Goal: Find specific page/section: Find specific page/section

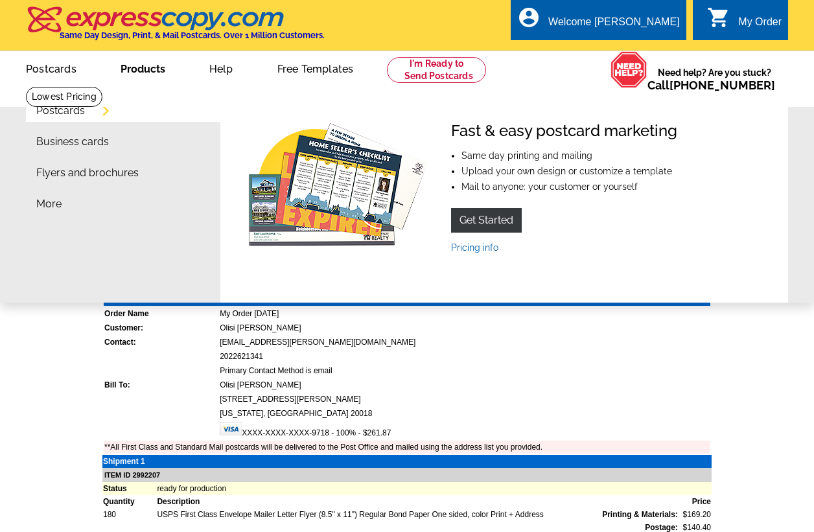
click at [146, 69] on link "Products" at bounding box center [143, 68] width 86 height 30
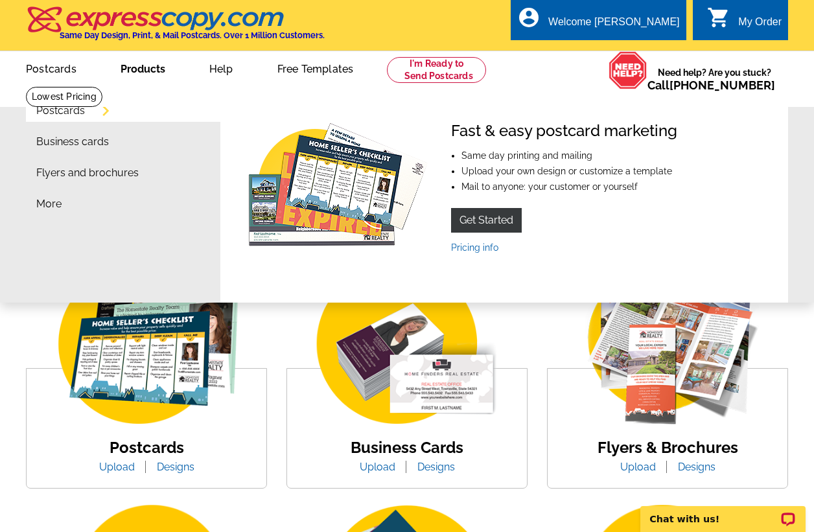
click at [154, 69] on link "Products" at bounding box center [143, 68] width 86 height 30
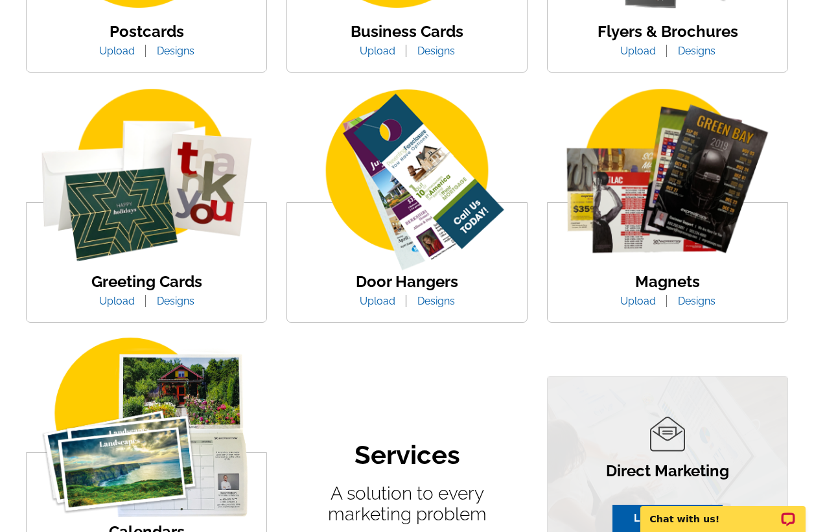
scroll to position [418, 0]
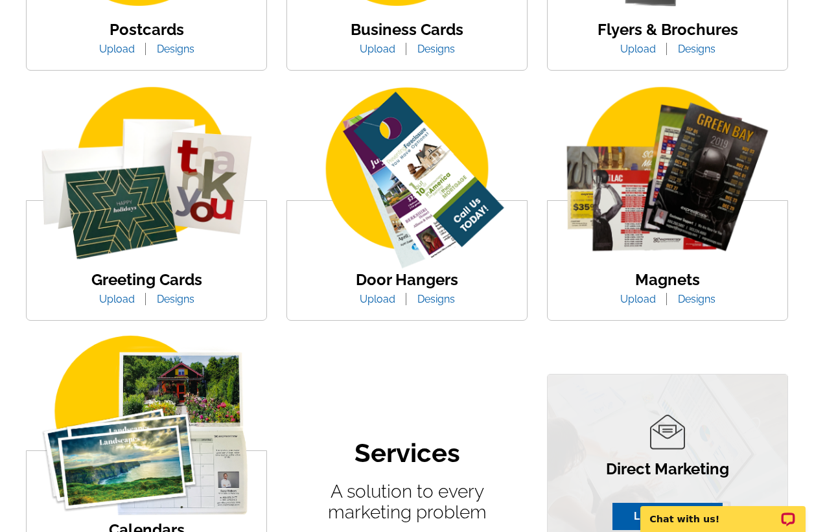
click at [689, 301] on link "Designs" at bounding box center [696, 299] width 57 height 12
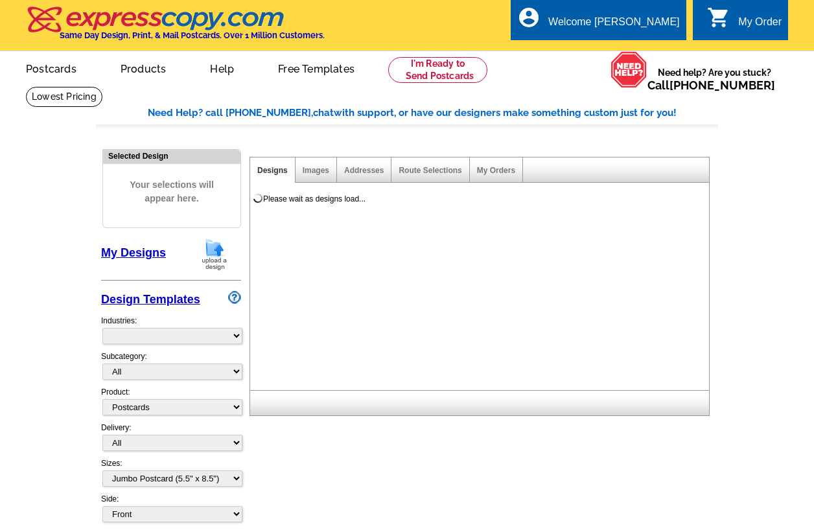
select select "1"
select select "2"
select select "971"
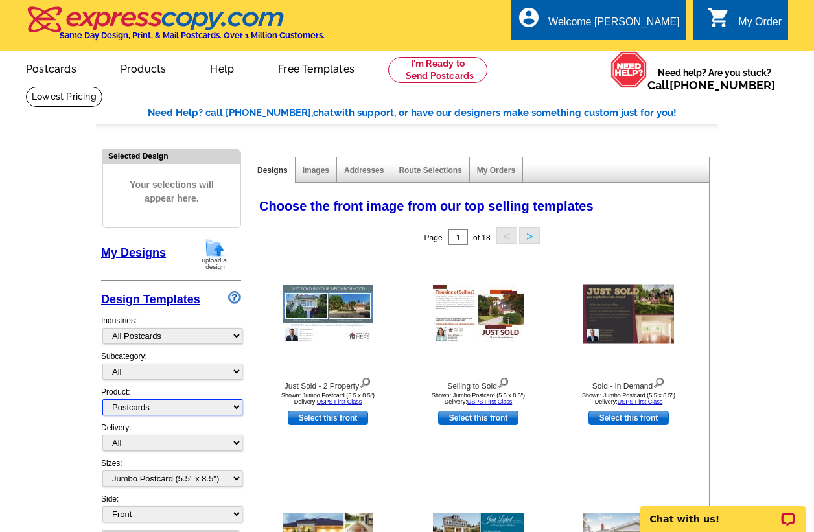
scroll to position [1, 0]
